Goal: Information Seeking & Learning: Learn about a topic

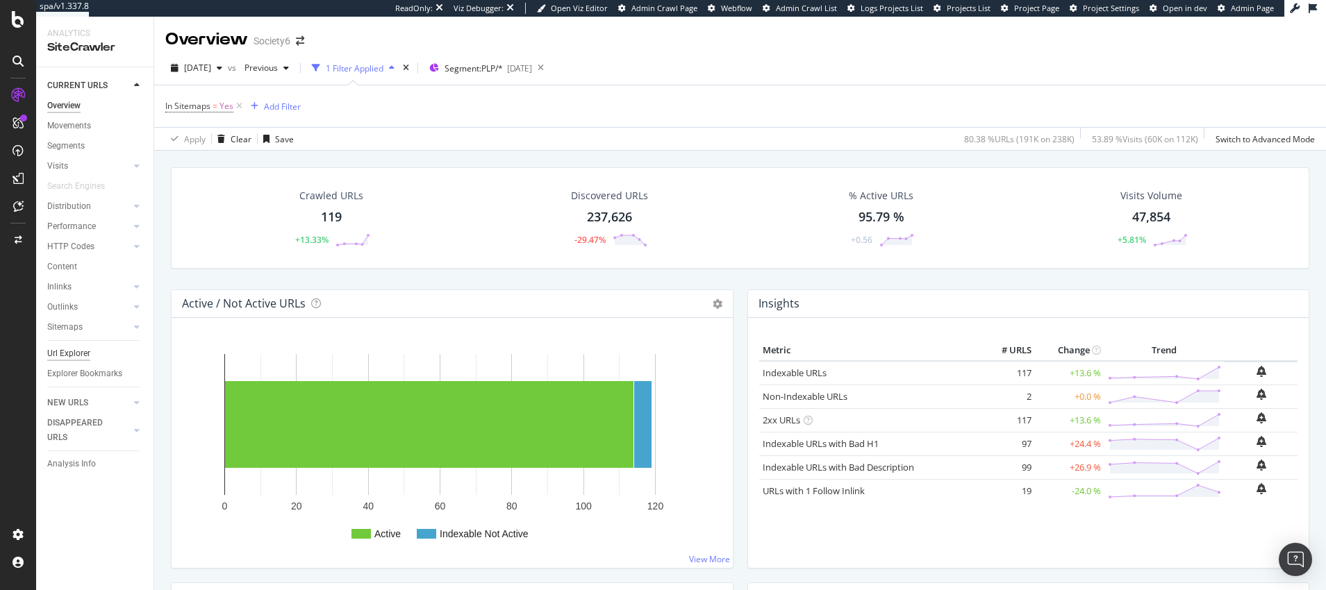
click at [74, 354] on div "Url Explorer" at bounding box center [68, 354] width 43 height 15
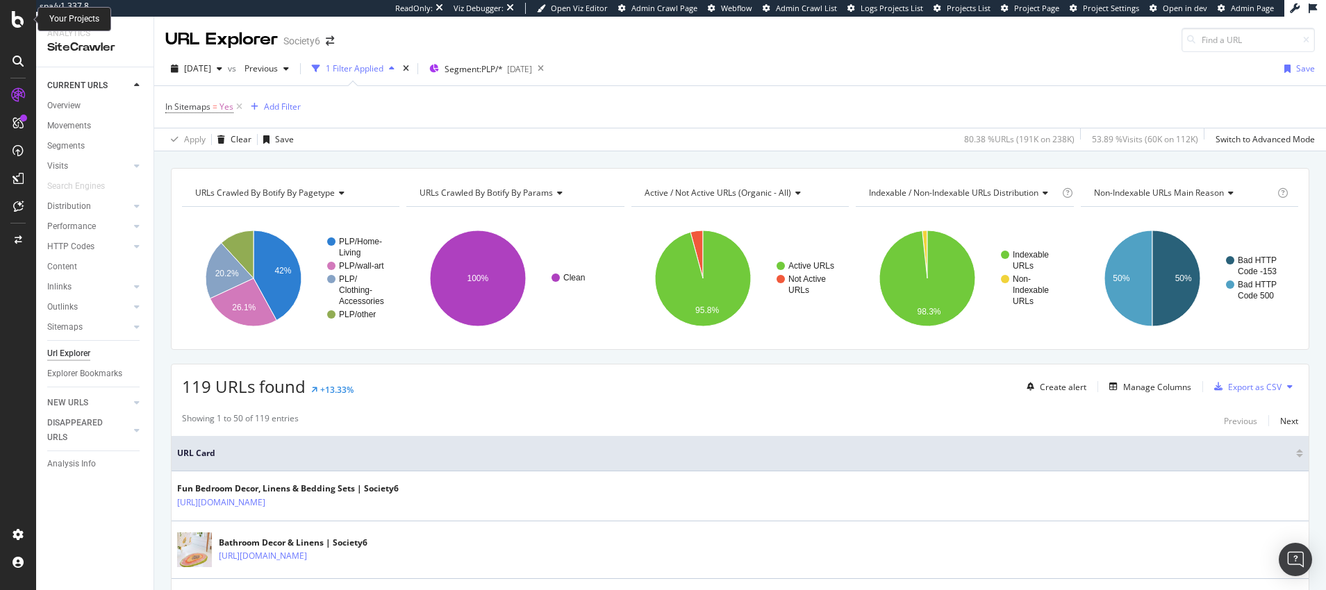
click at [15, 17] on icon at bounding box center [18, 19] width 13 height 17
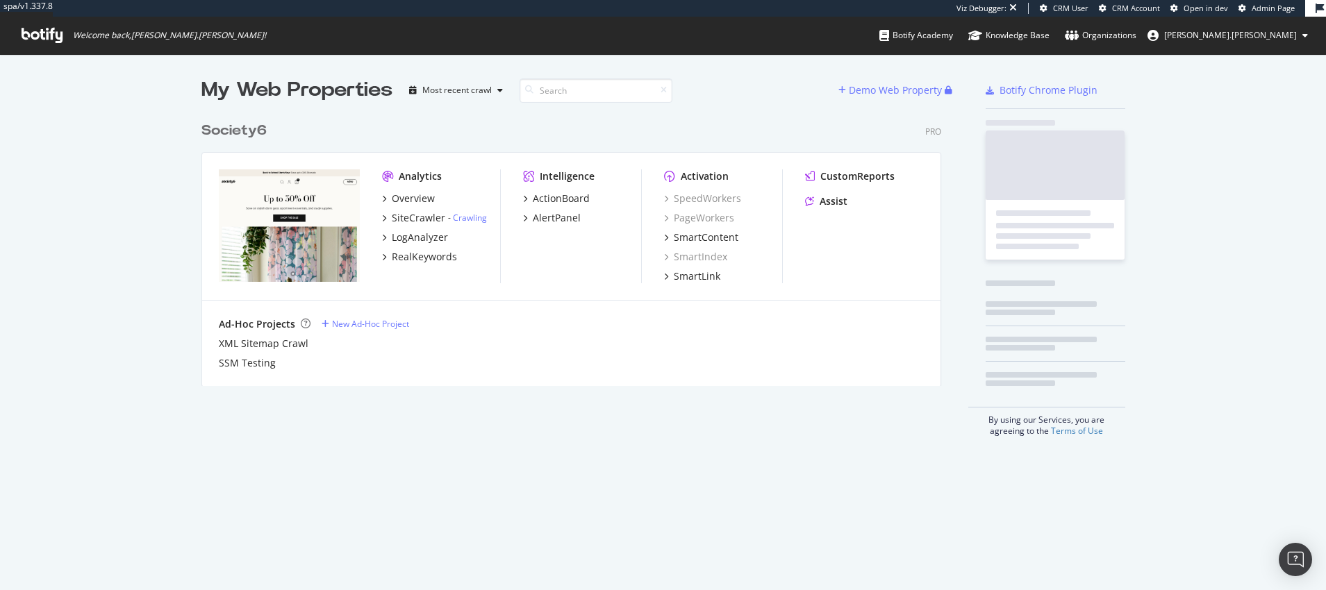
scroll to position [282, 751]
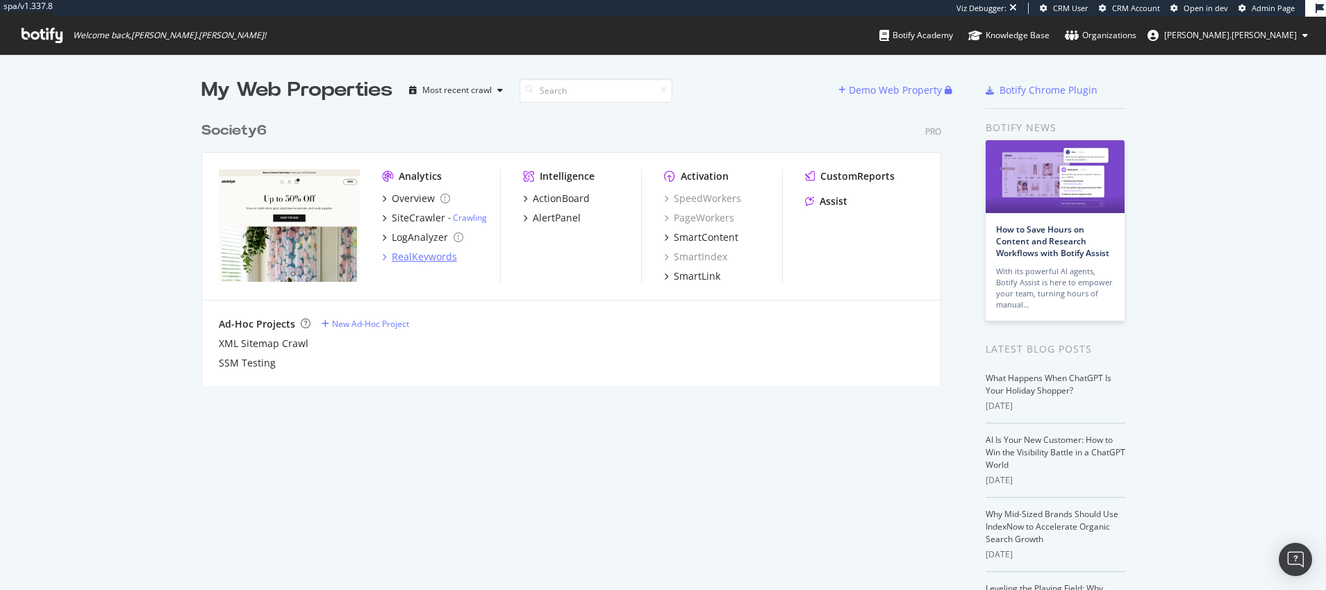
click at [414, 254] on div "RealKeywords" at bounding box center [424, 257] width 65 height 14
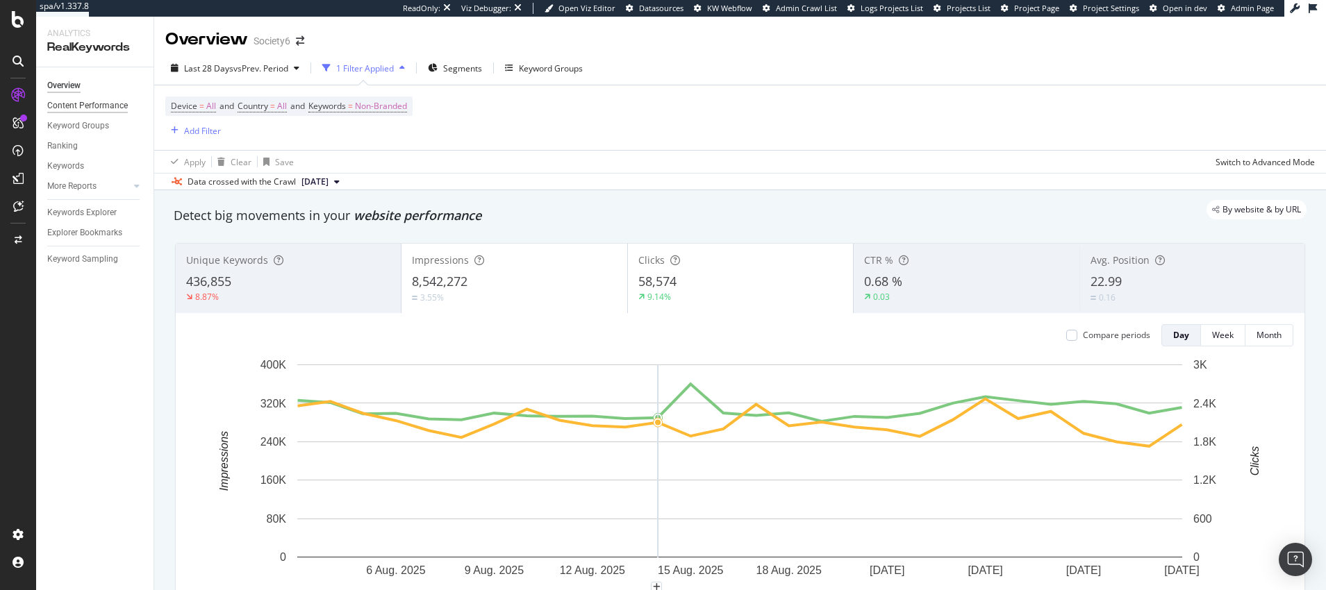
click at [69, 103] on div "Content Performance" at bounding box center [87, 106] width 81 height 15
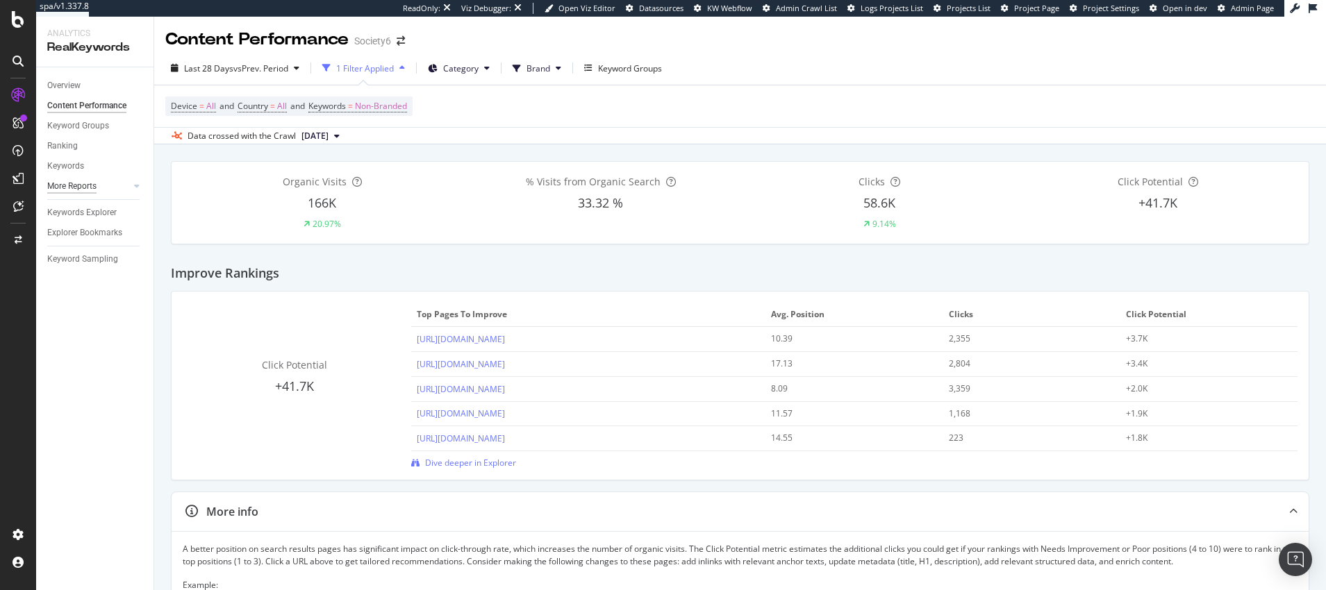
click at [74, 185] on div "More Reports" at bounding box center [71, 186] width 49 height 15
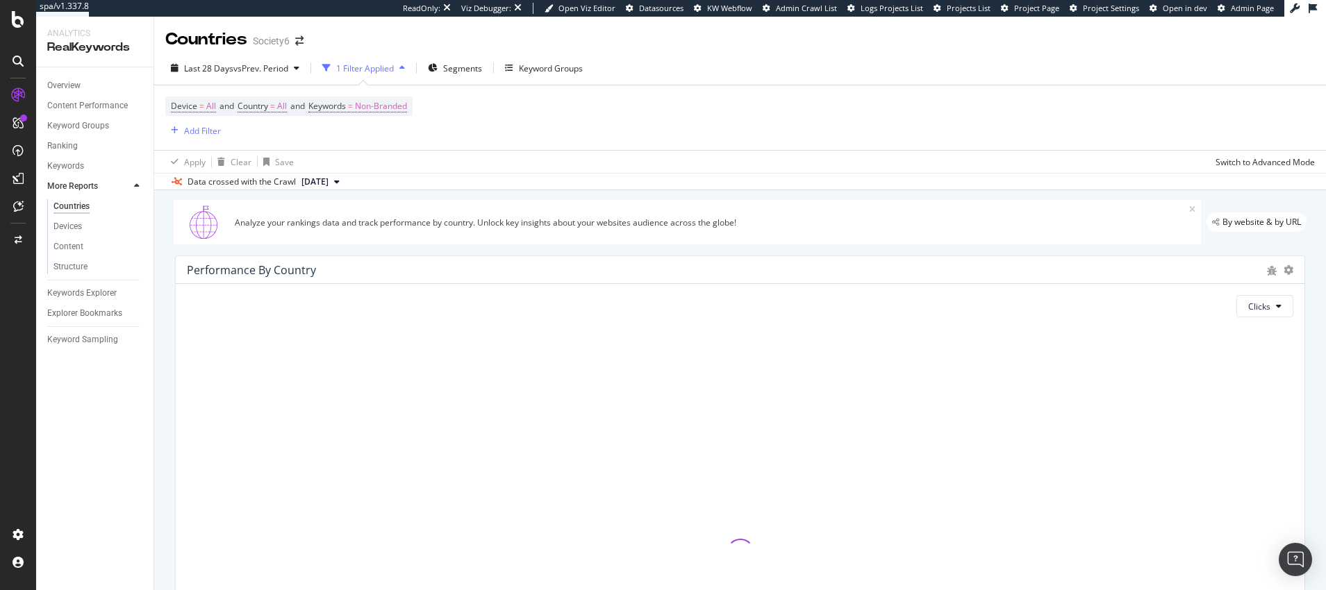
click at [19, 176] on icon at bounding box center [18, 178] width 11 height 11
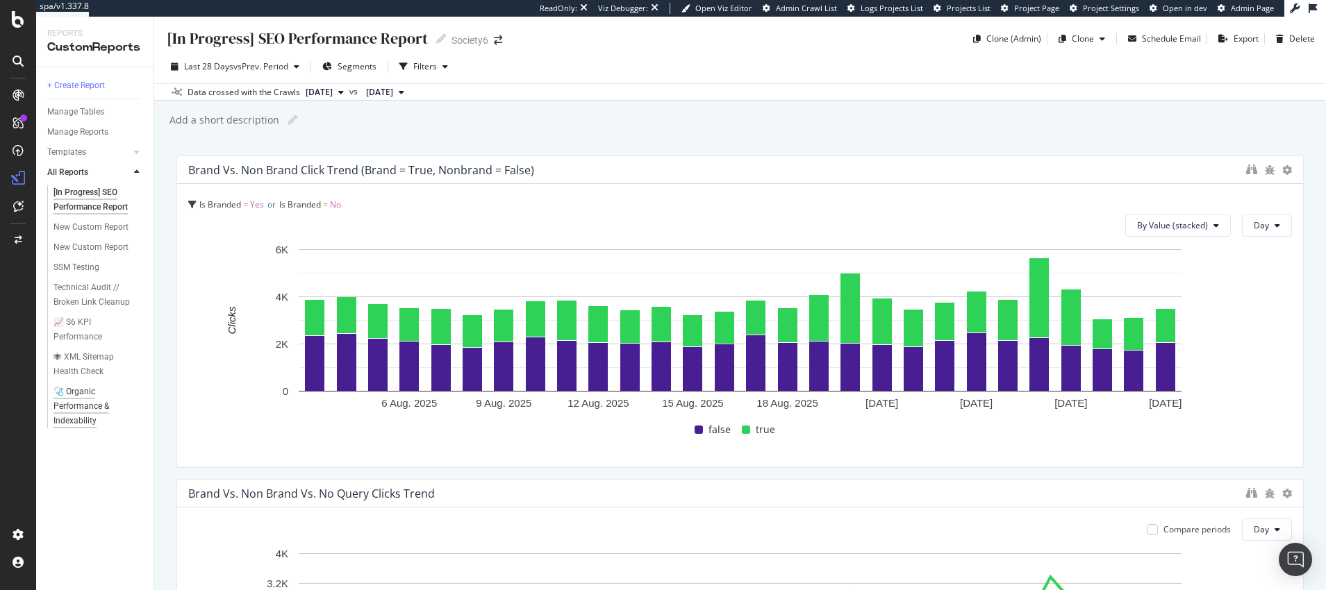
click at [76, 405] on div "🩺 Organic Performance & Indexability" at bounding box center [94, 407] width 83 height 44
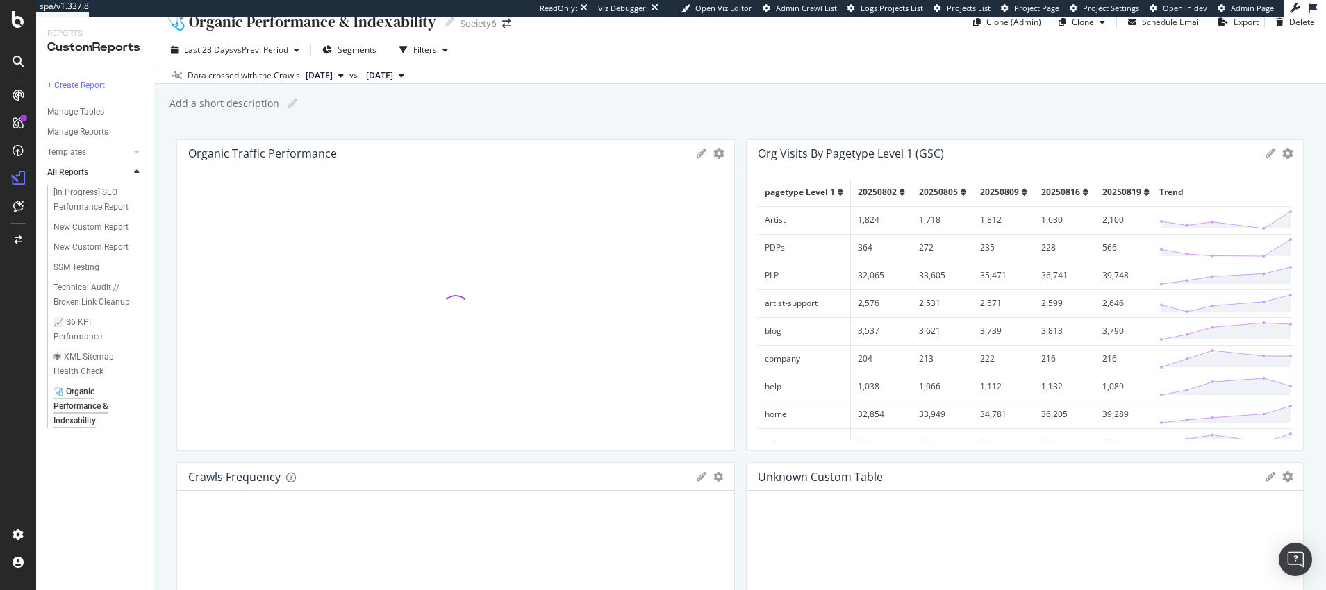
scroll to position [17, 0]
click at [79, 335] on div "📈 S6 KPI Performance" at bounding box center [92, 329] width 78 height 29
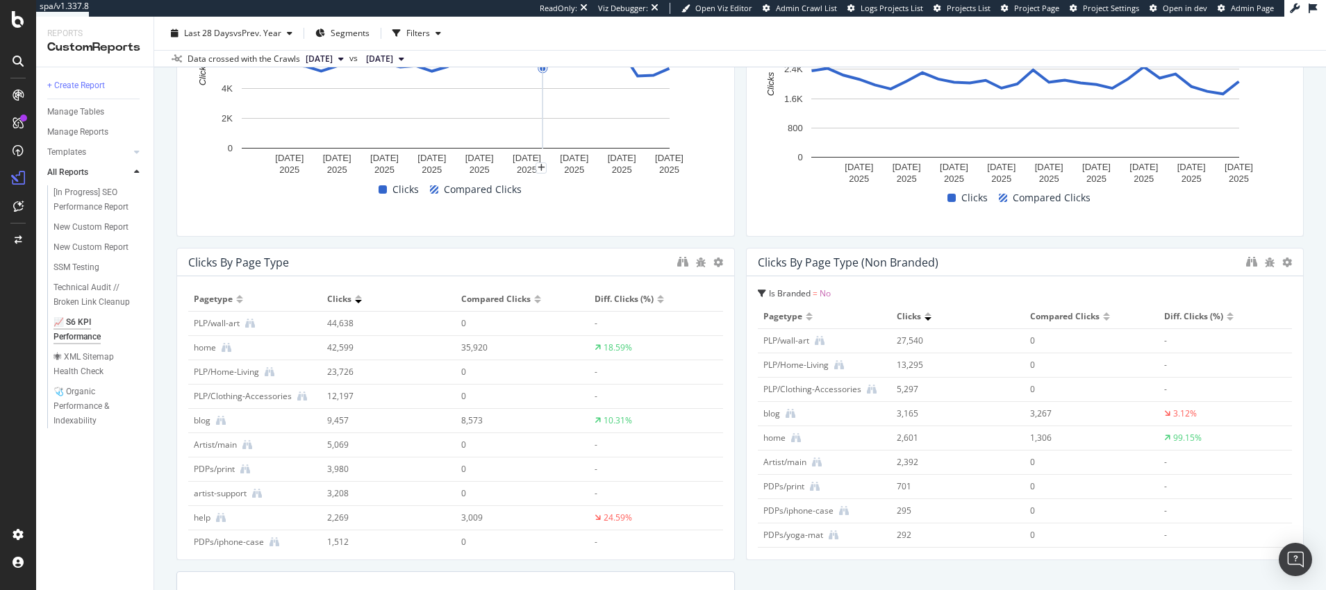
scroll to position [554, 0]
click at [78, 406] on div "🩺 Organic Performance & Indexability" at bounding box center [94, 407] width 83 height 44
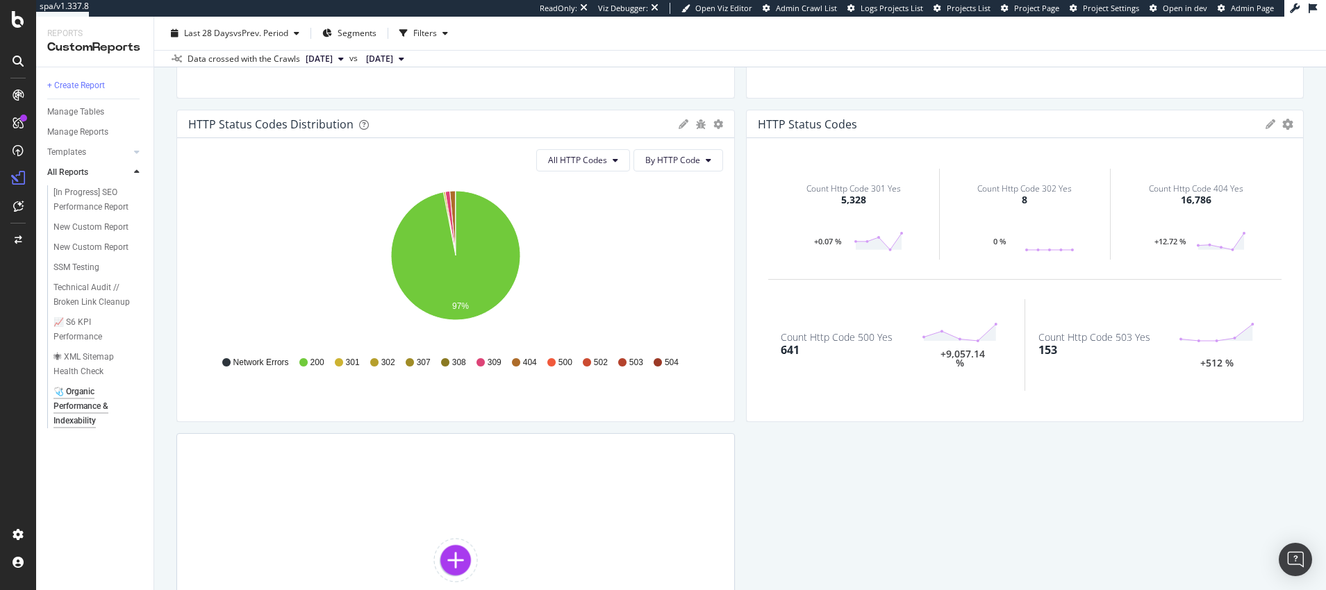
scroll to position [1208, 0]
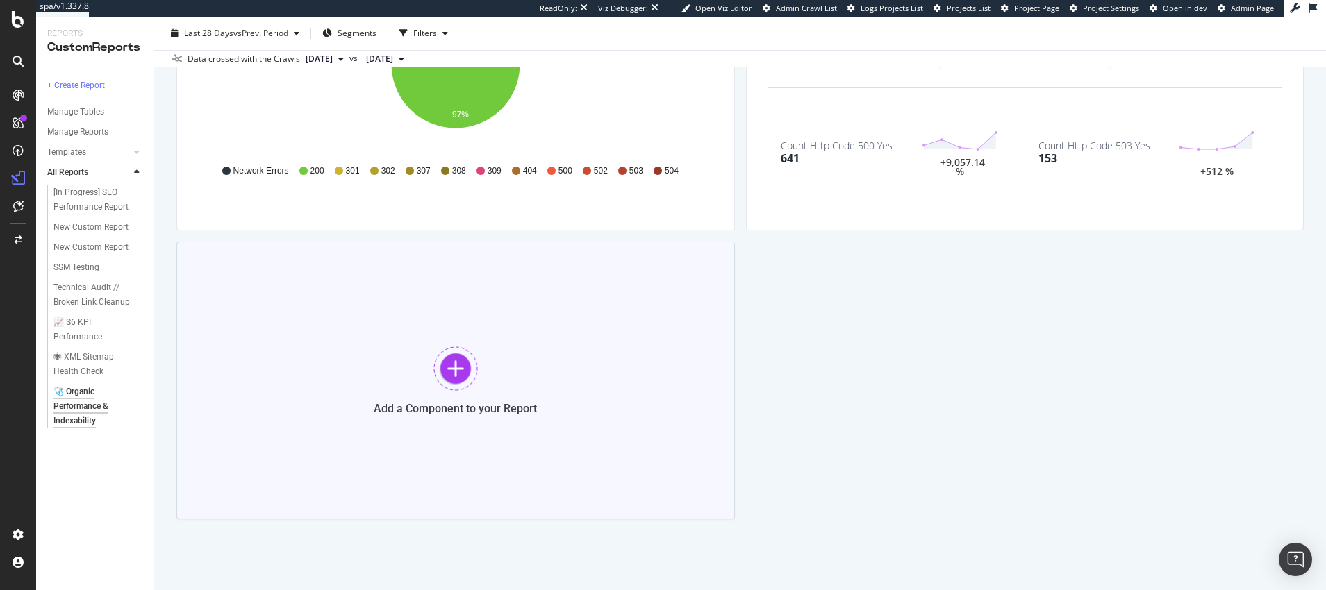
click at [455, 370] on div at bounding box center [455, 369] width 44 height 44
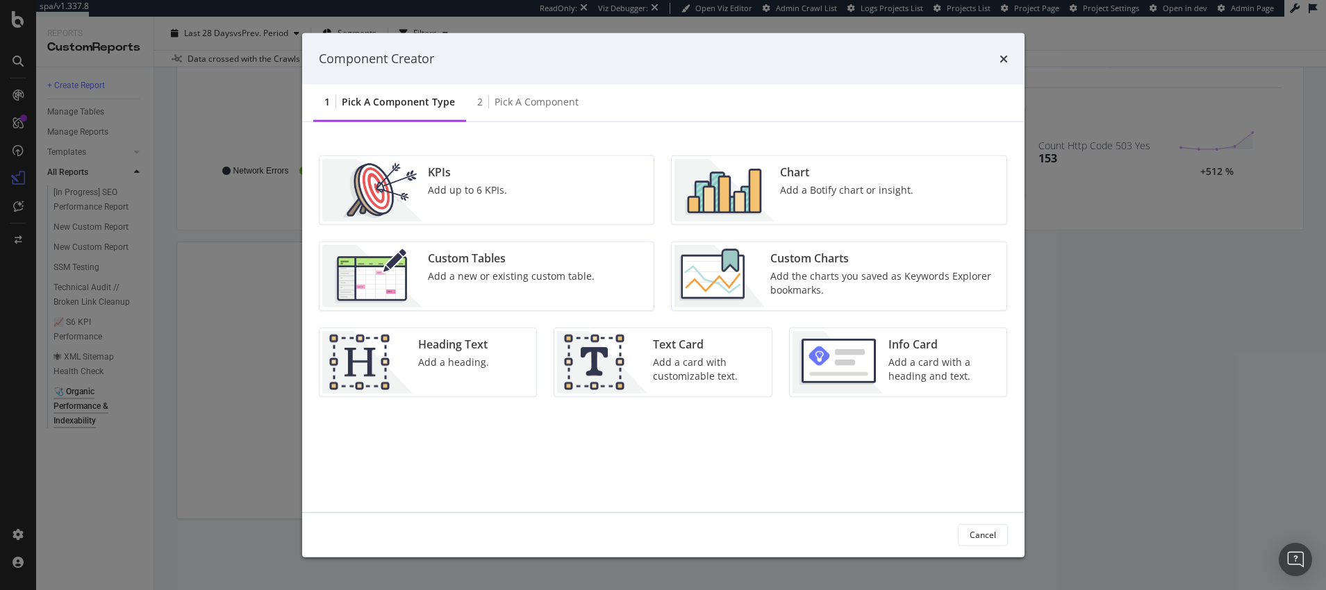
click at [724, 192] on img "modal" at bounding box center [724, 189] width 100 height 63
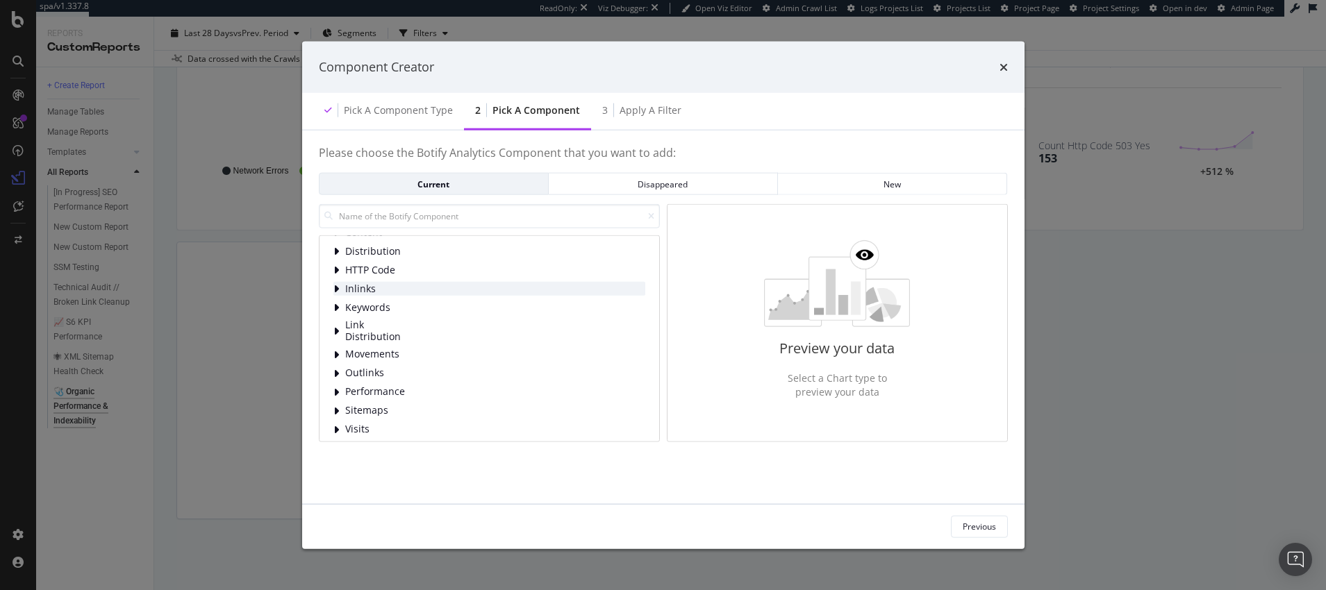
scroll to position [24, 0]
click at [337, 383] on icon "modal" at bounding box center [336, 384] width 6 height 11
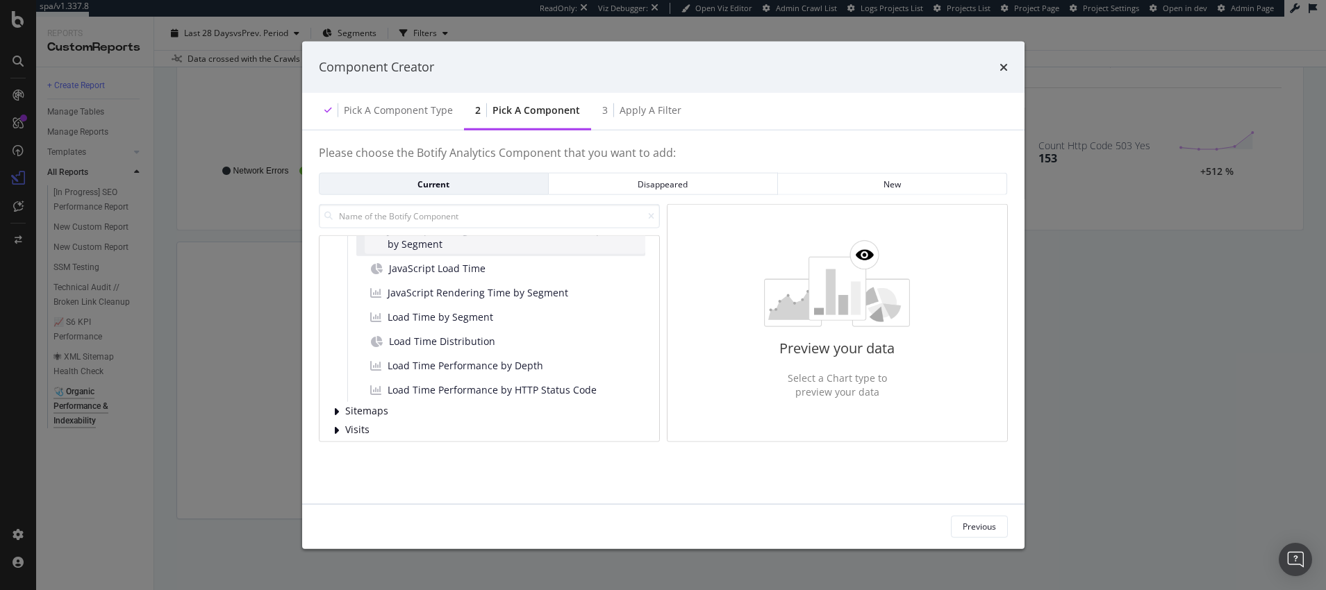
scroll to position [205, 0]
click at [335, 423] on icon "modal" at bounding box center [336, 425] width 6 height 11
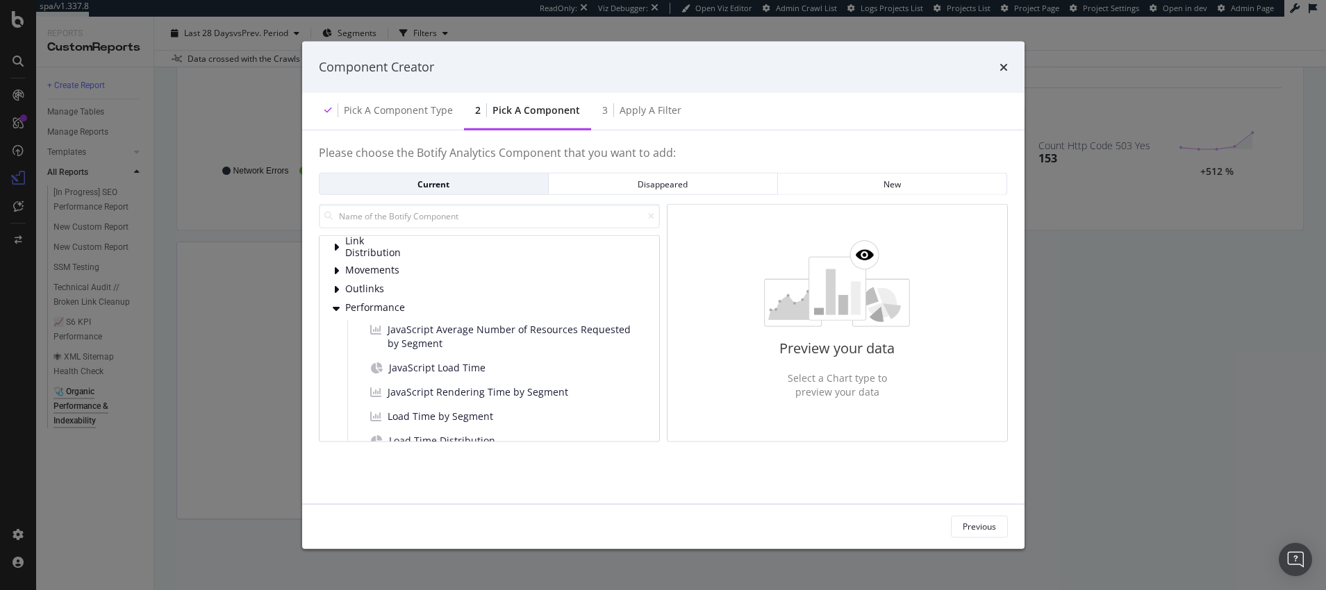
scroll to position [101, 0]
click at [335, 310] on icon "modal" at bounding box center [336, 308] width 7 height 11
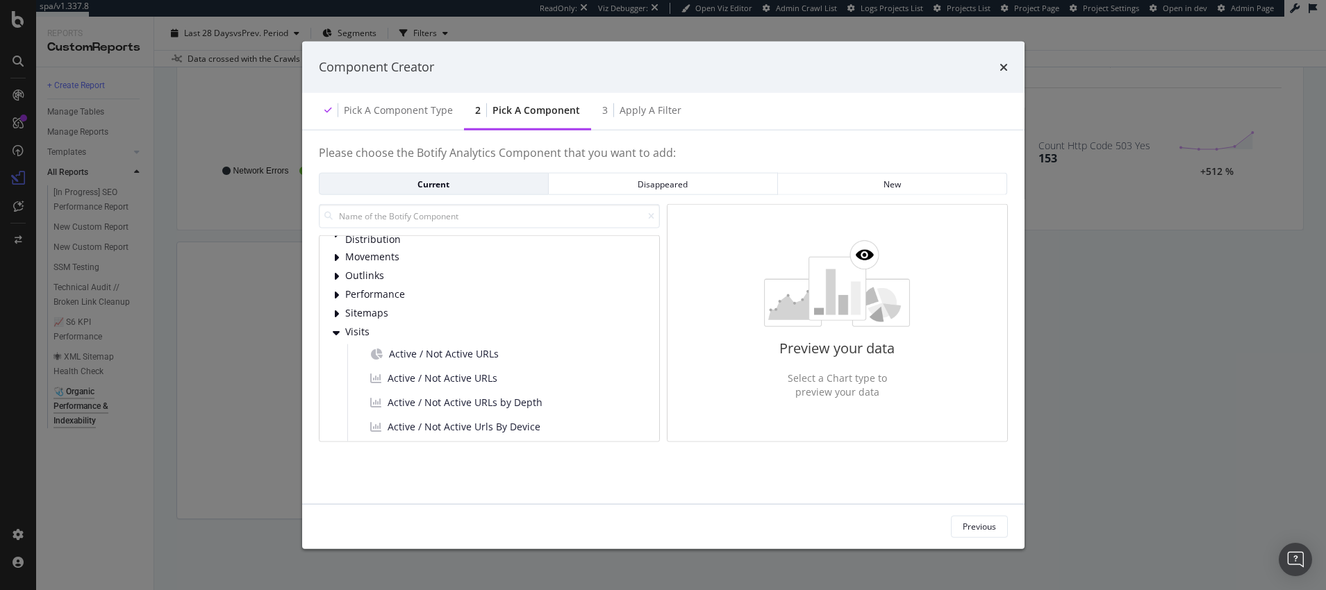
scroll to position [107, 0]
click at [389, 217] on input "modal" at bounding box center [489, 216] width 341 height 24
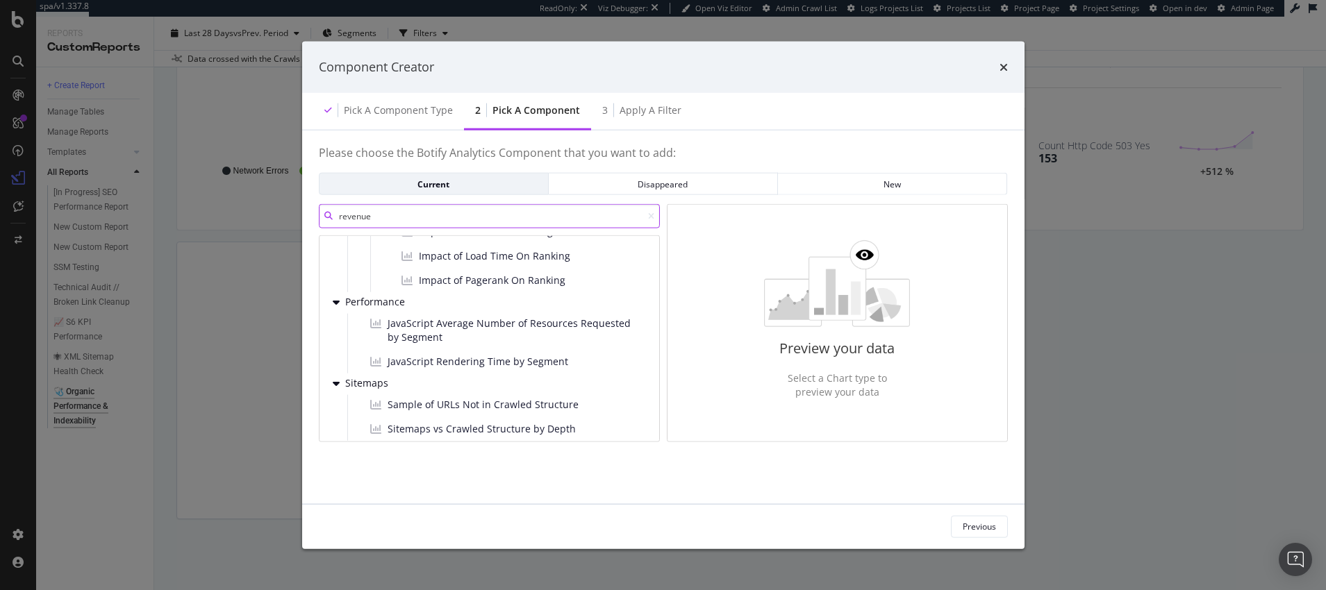
scroll to position [0, 0]
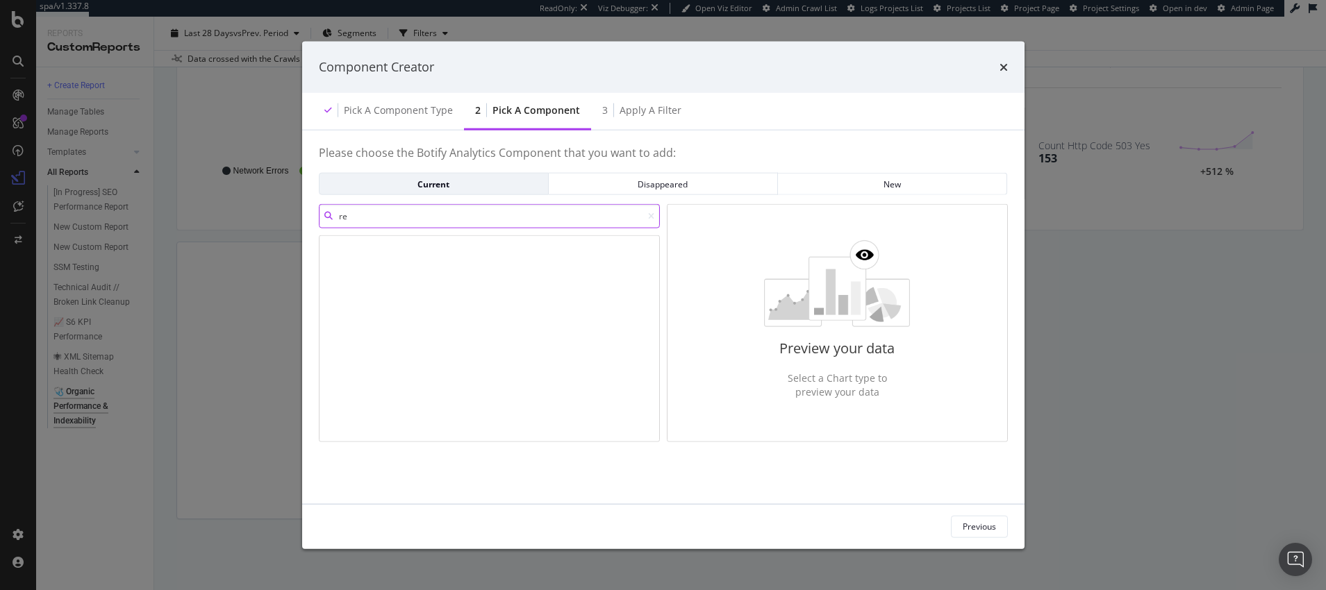
type input "r"
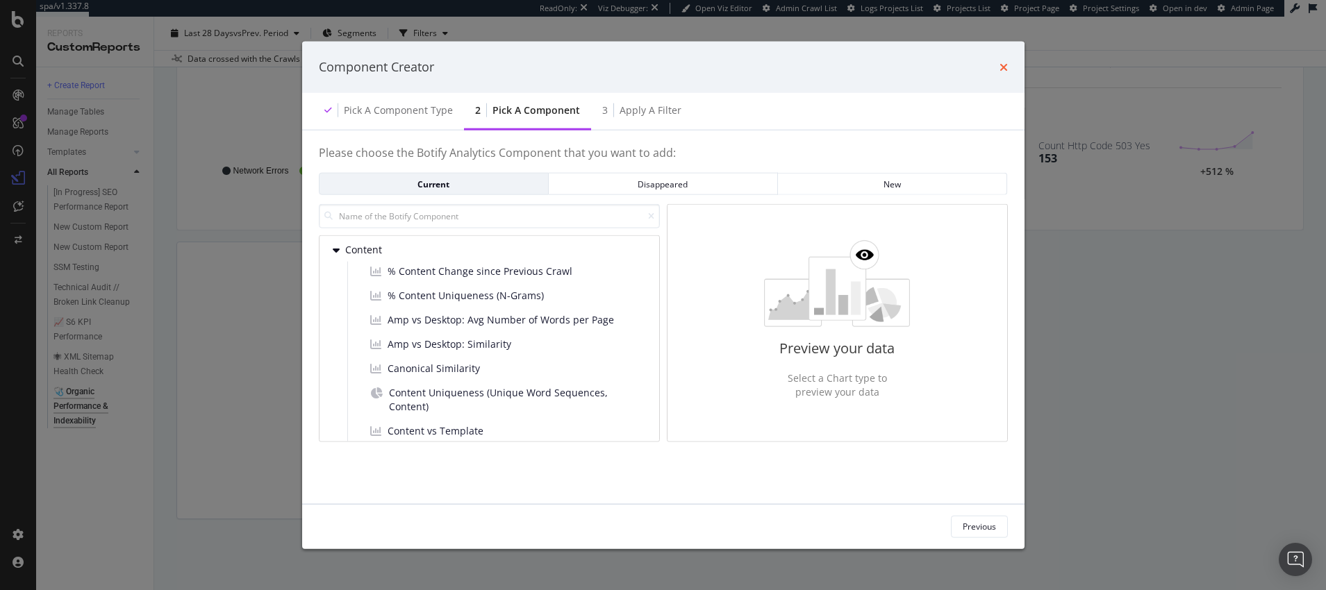
click at [1004, 66] on icon "times" at bounding box center [1003, 66] width 8 height 11
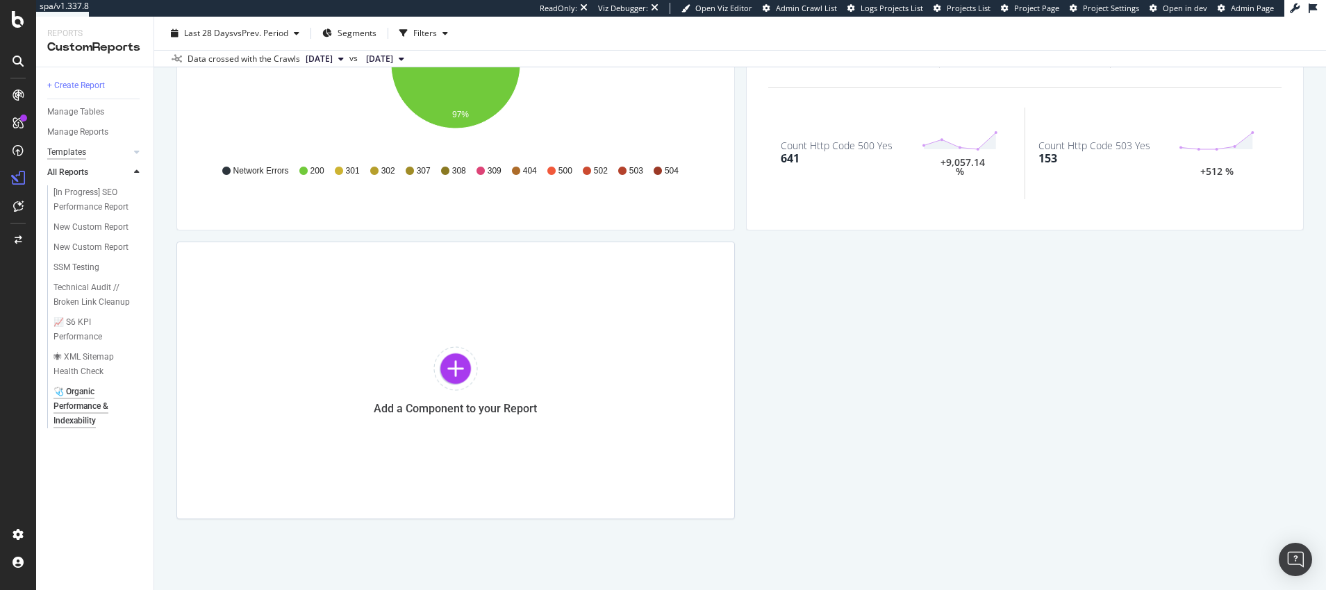
click at [66, 150] on div "Templates" at bounding box center [66, 152] width 39 height 15
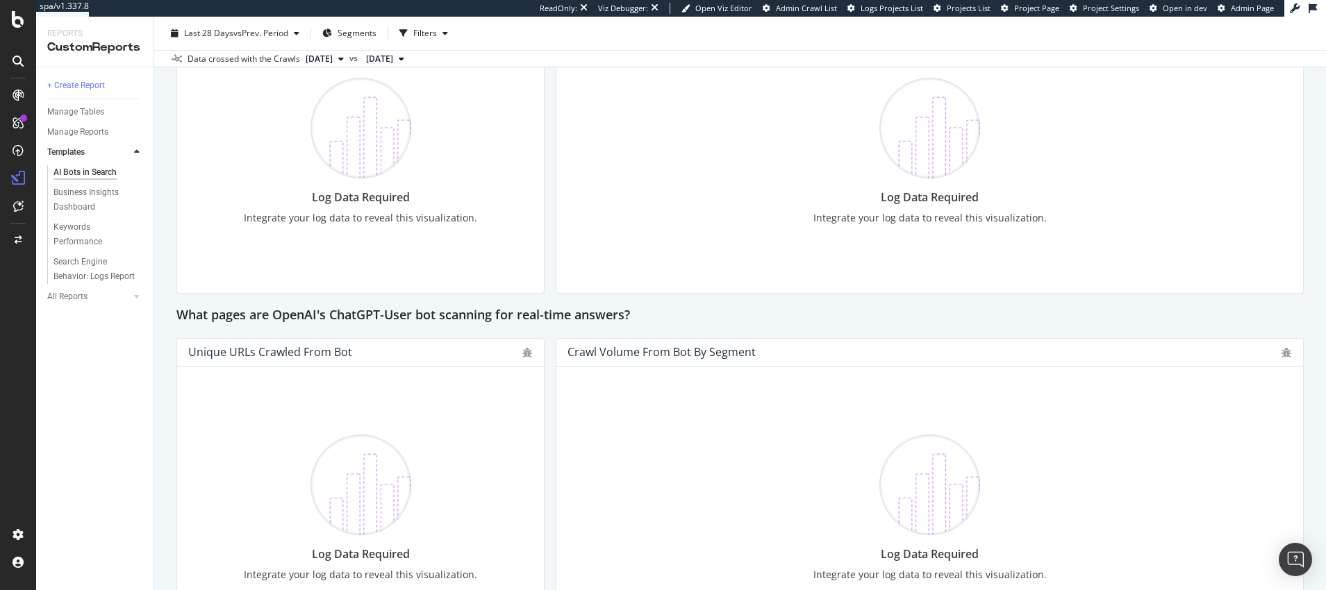
scroll to position [1297, 0]
